Goal: Task Accomplishment & Management: Manage account settings

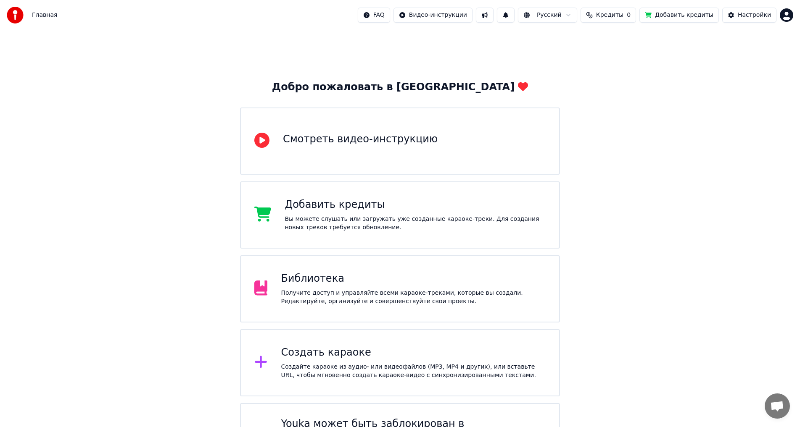
click at [623, 16] on span "Кредиты" at bounding box center [609, 15] width 27 height 8
click at [607, 63] on button "Обновить" at bounding box center [619, 62] width 51 height 15
click at [377, 288] on div "Библиотека Получите доступ и управляйте всеми караоке-треками, которые вы созда…" at bounding box center [413, 289] width 265 height 34
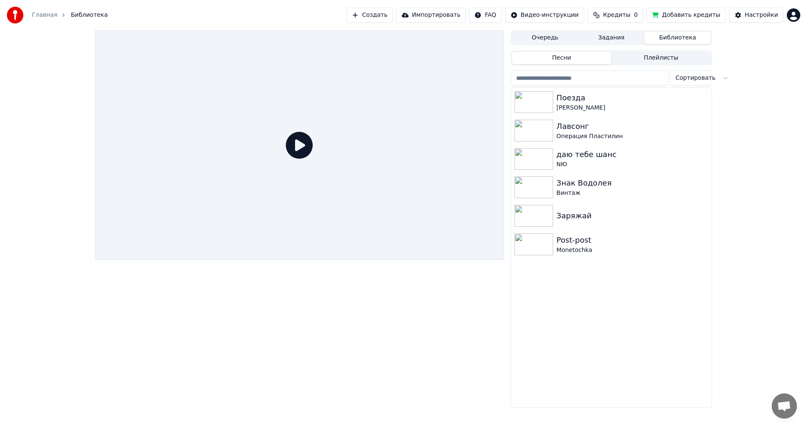
click at [656, 52] on button "Плейлисты" at bounding box center [661, 58] width 100 height 12
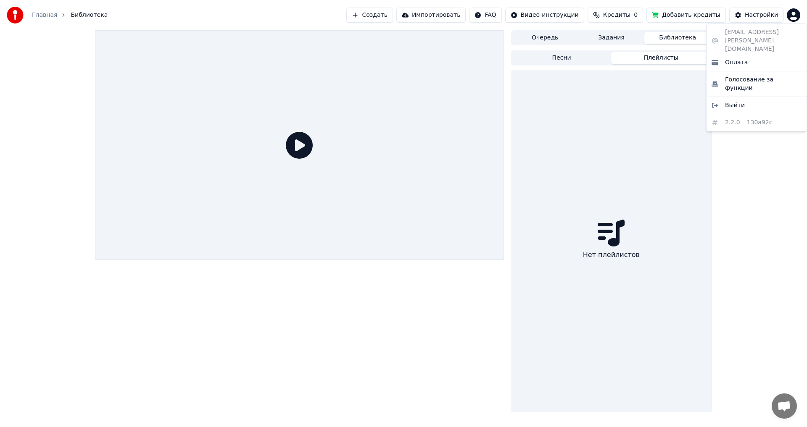
click at [790, 13] on html "Главная Библиотека Создать Импортировать FAQ Видео-инструкции Кредиты 0 Добавит…" at bounding box center [403, 213] width 807 height 427
click at [745, 99] on div "Выйти" at bounding box center [756, 105] width 97 height 13
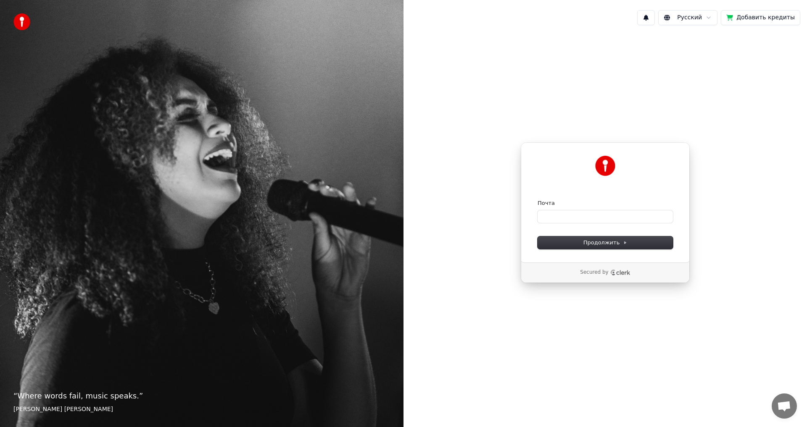
click at [548, 227] on form "Почта Продолжить" at bounding box center [605, 225] width 135 height 50
click at [550, 220] on input "Почта" at bounding box center [605, 217] width 135 height 13
drag, startPoint x: 748, startPoint y: 18, endPoint x: 678, endPoint y: 17, distance: 70.6
click at [678, 17] on div "Русский Добавить кредиты" at bounding box center [718, 17] width 163 height 15
click at [677, 17] on html "“ Where words fail, music speaks. ” [PERSON_NAME] [PERSON_NAME] Русский Добавит…" at bounding box center [403, 213] width 807 height 427
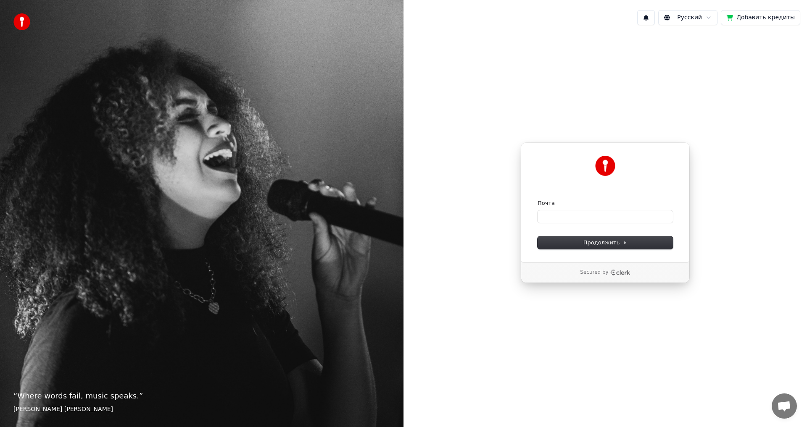
click at [677, 17] on html "“ Where words fail, music speaks. ” [PERSON_NAME] [PERSON_NAME] Русский Добавит…" at bounding box center [403, 213] width 807 height 427
click at [741, 21] on button "Добавить кредиты" at bounding box center [760, 17] width 79 height 15
drag, startPoint x: 620, startPoint y: 223, endPoint x: 614, endPoint y: 216, distance: 9.8
click at [618, 222] on form "Почта Продолжить" at bounding box center [605, 225] width 135 height 50
click at [614, 216] on input "Почта" at bounding box center [605, 217] width 135 height 13
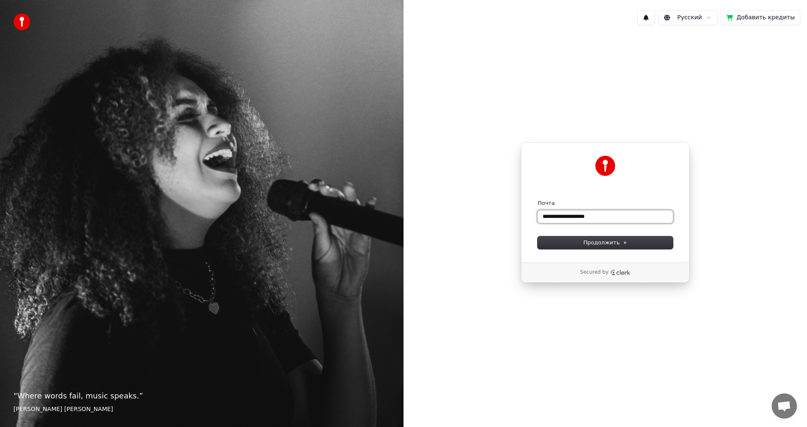
click at [538, 200] on button "submit" at bounding box center [538, 200] width 0 height 0
type input "**********"
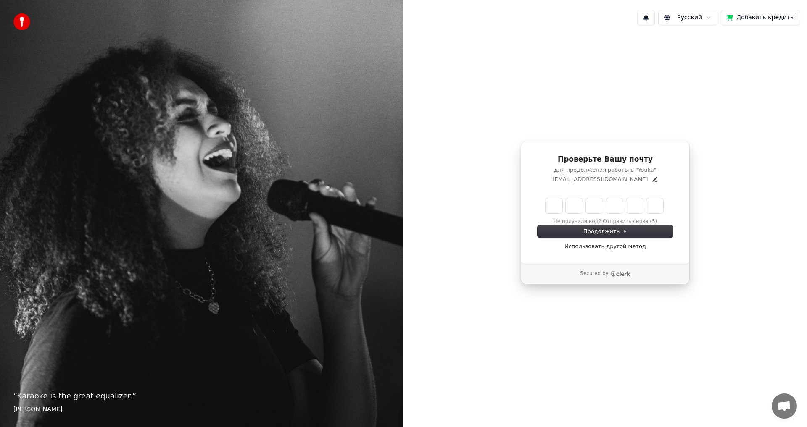
type input "******"
type input "*"
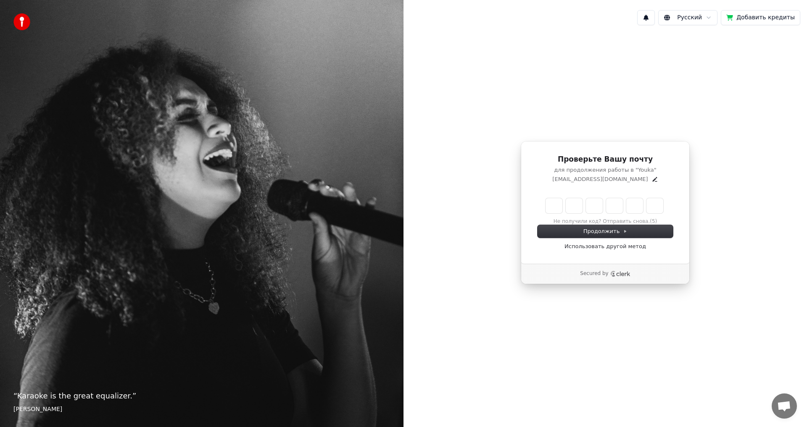
type input "*"
click at [581, 231] on div "Продолжить Использовать другой метод" at bounding box center [605, 237] width 135 height 25
